Goal: Find specific page/section: Find specific page/section

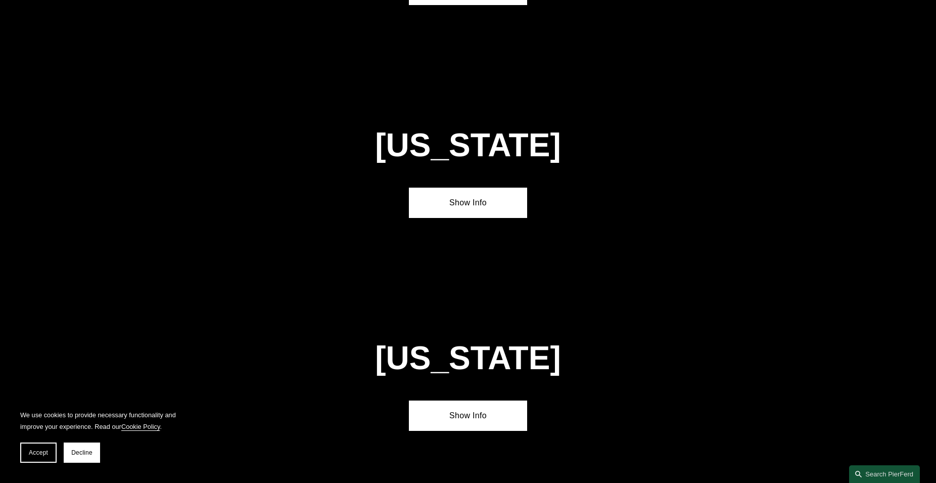
scroll to position [4254, 0]
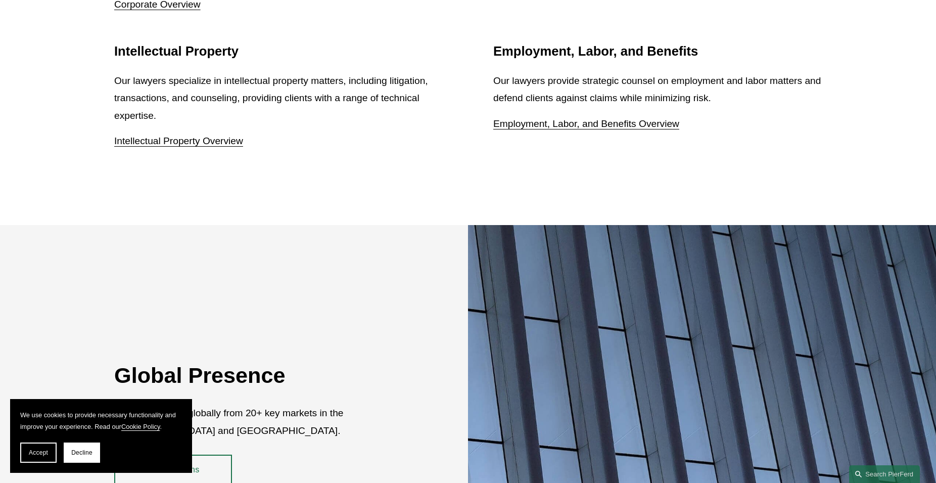
scroll to position [1740, 0]
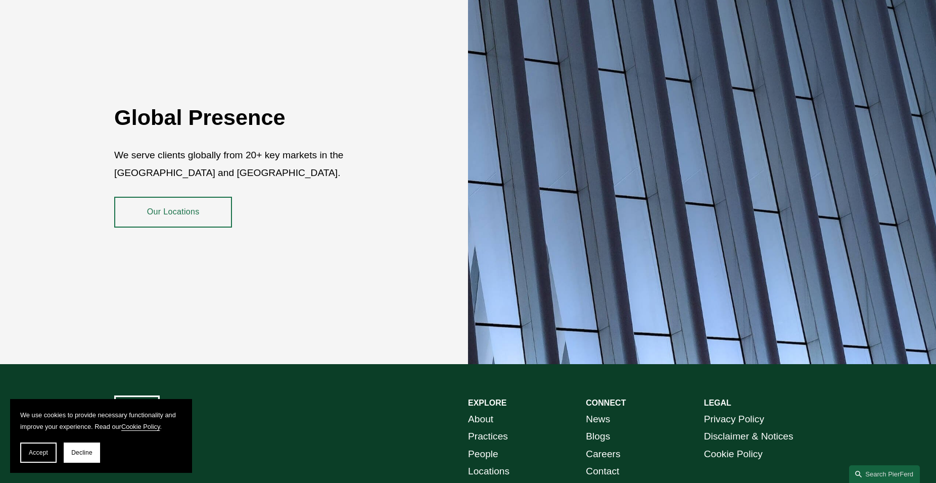
click at [183, 202] on link "Our Locations" at bounding box center [173, 212] width 118 height 30
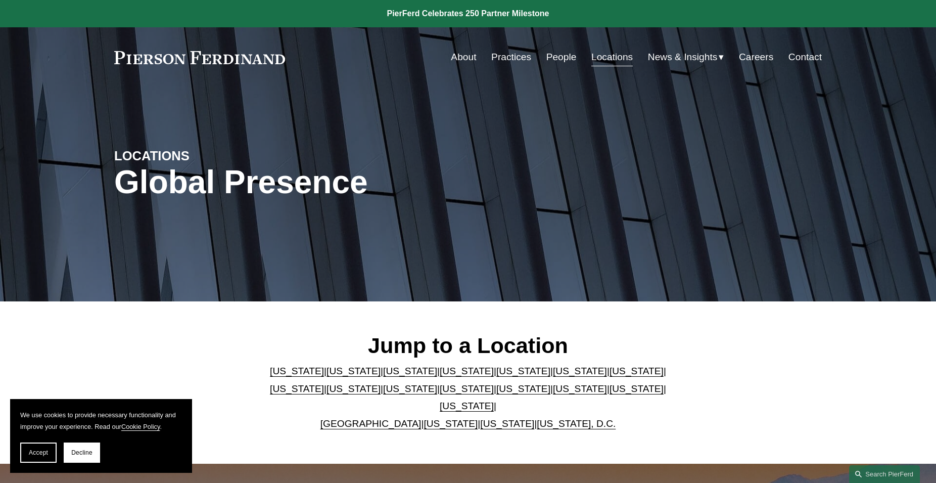
click at [609, 376] on link "Illinois" at bounding box center [636, 370] width 54 height 11
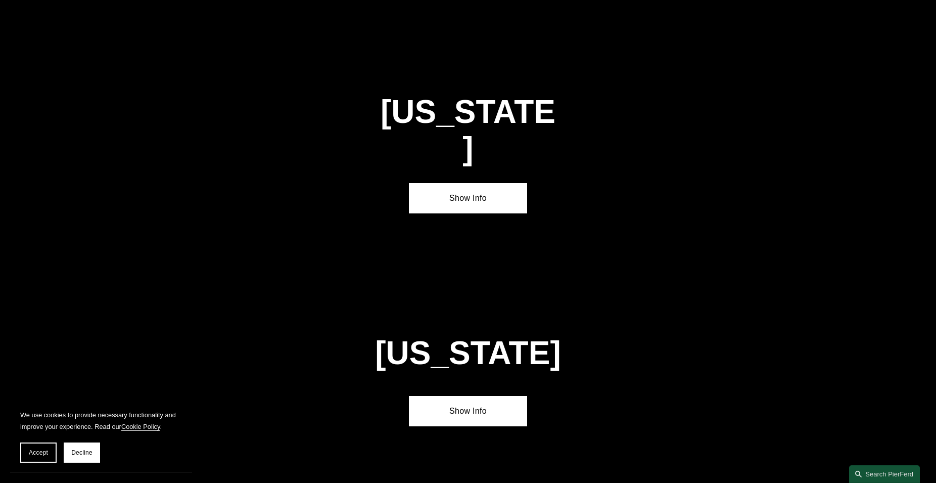
scroll to position [1739, 0]
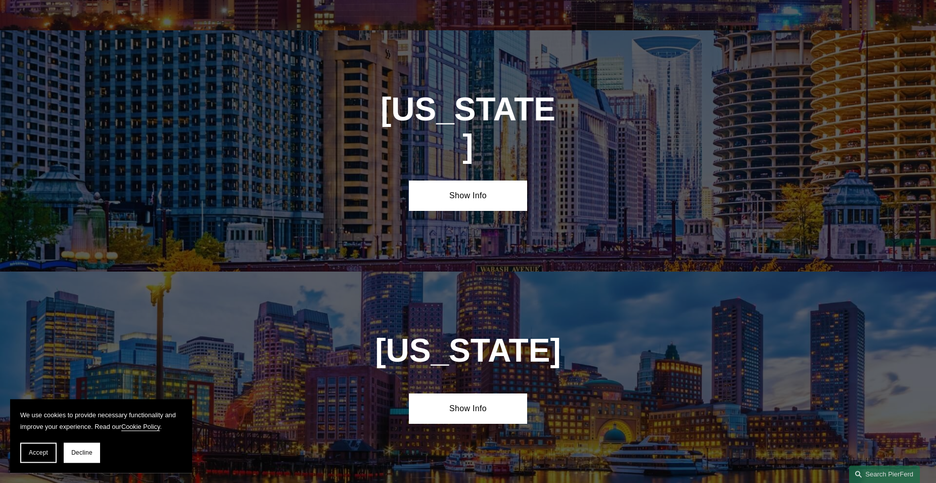
click at [457, 153] on div "Illinois Show Info" at bounding box center [468, 150] width 936 height 241
click at [459, 180] on link "Show Info" at bounding box center [468, 195] width 118 height 30
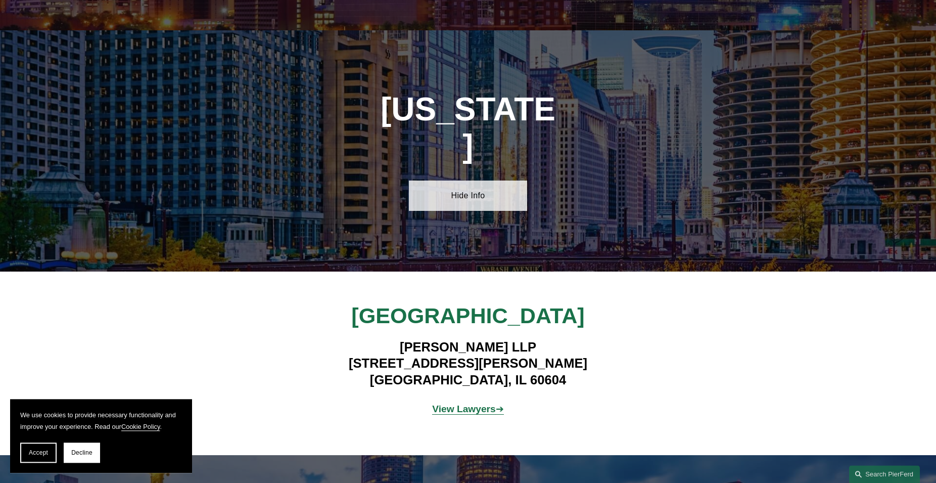
click at [456, 180] on link "Hide Info" at bounding box center [468, 195] width 118 height 30
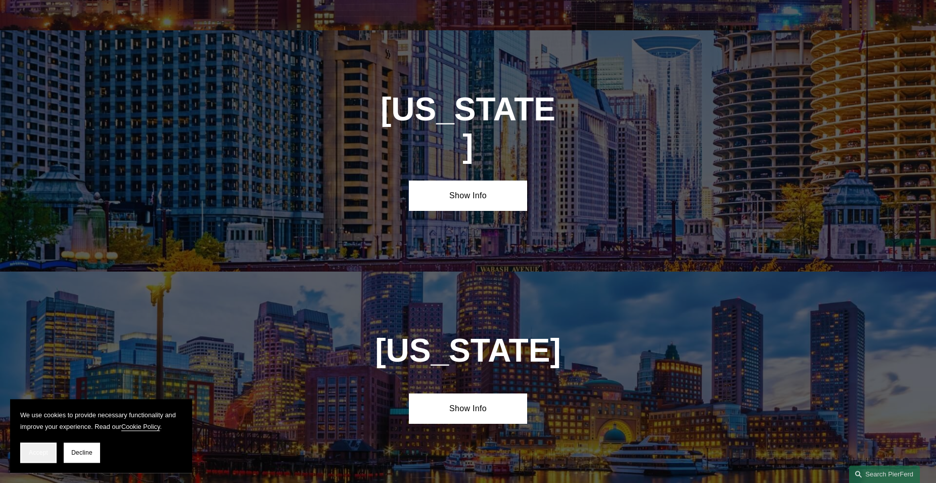
click at [38, 449] on span "Accept" at bounding box center [38, 452] width 19 height 7
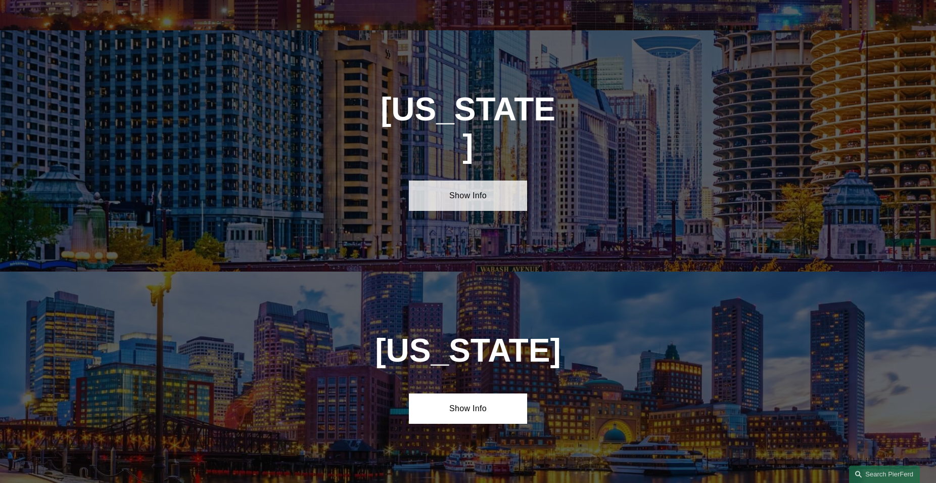
click at [446, 180] on link "Show Info" at bounding box center [468, 195] width 118 height 30
